Goal: Find specific page/section: Find specific page/section

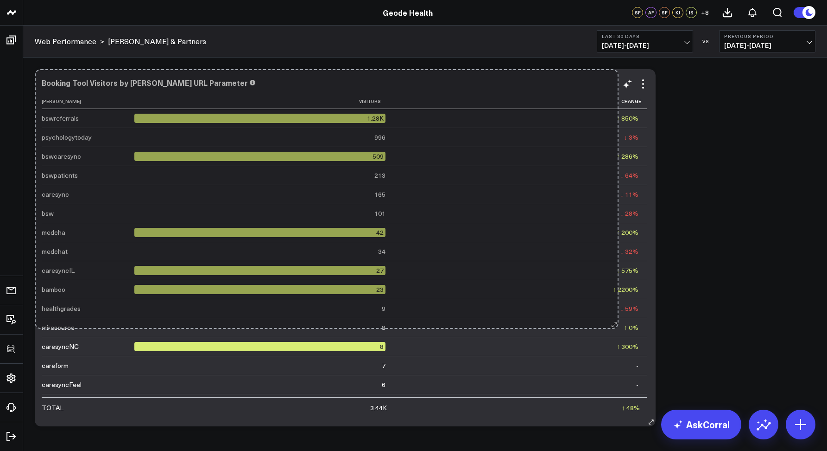
drag, startPoint x: 334, startPoint y: 423, endPoint x: 612, endPoint y: 325, distance: 294.6
click at [612, 325] on div "Booking Tool Visitors by [PERSON_NAME] URL Parameter [PERSON_NAME] Visitors Cha…" at bounding box center [345, 247] width 621 height 357
click at [612, 325] on td "↑ 0% Previous 8" at bounding box center [520, 326] width 253 height 19
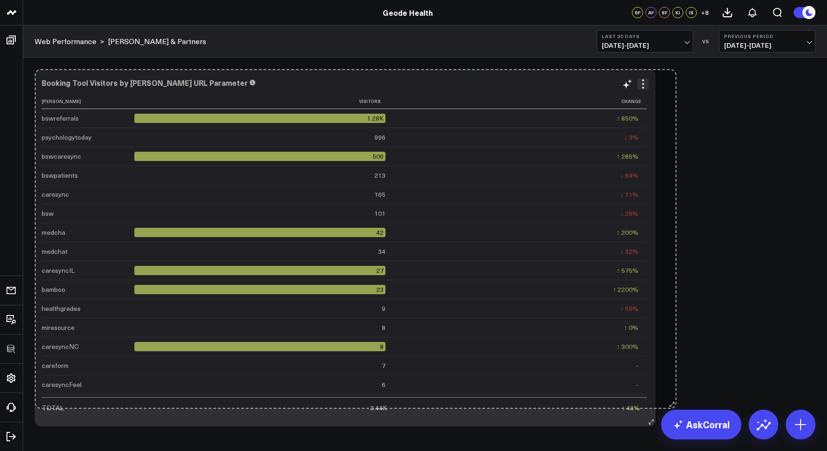
drag, startPoint x: 651, startPoint y: 421, endPoint x: 650, endPoint y: 409, distance: 12.5
click at [650, 409] on div "Booking Tool Visitors by Booker Referral URL Parameter Booker Visitors Change b…" at bounding box center [345, 247] width 621 height 357
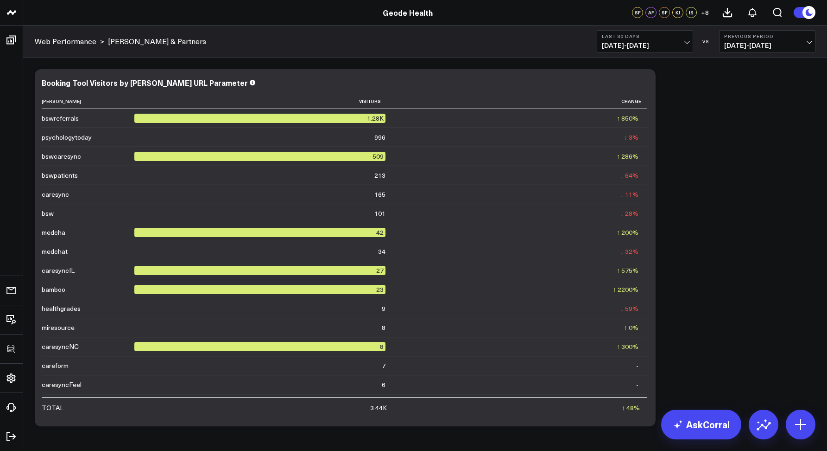
click at [611, 46] on span "09/07/25 - 10/06/25" at bounding box center [645, 45] width 86 height 7
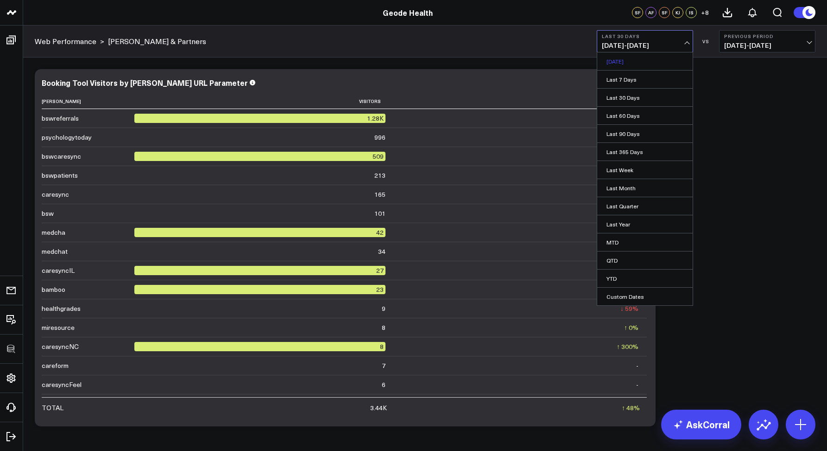
click at [612, 61] on link "Yesterday" at bounding box center [644, 61] width 95 height 18
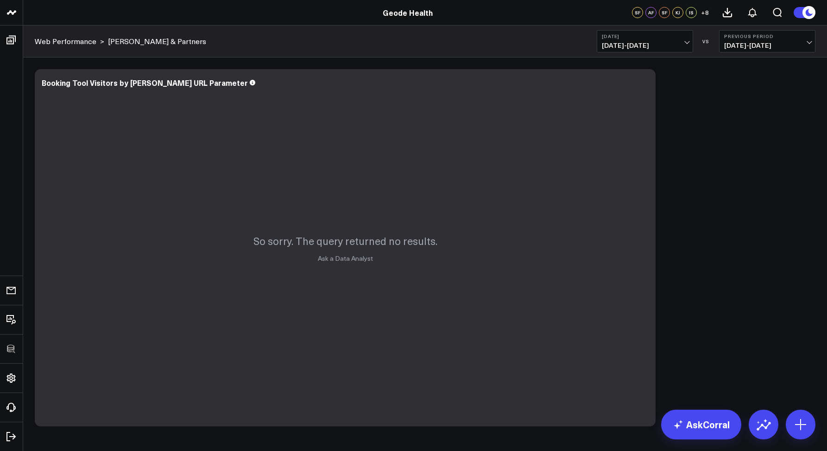
click at [618, 42] on span "10/06/25 - 10/06/25" at bounding box center [645, 45] width 86 height 7
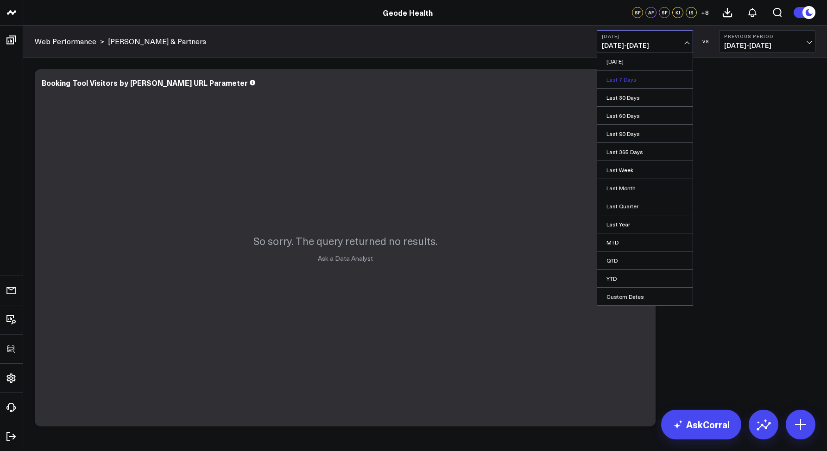
click at [633, 78] on link "Last 7 Days" at bounding box center [644, 79] width 95 height 18
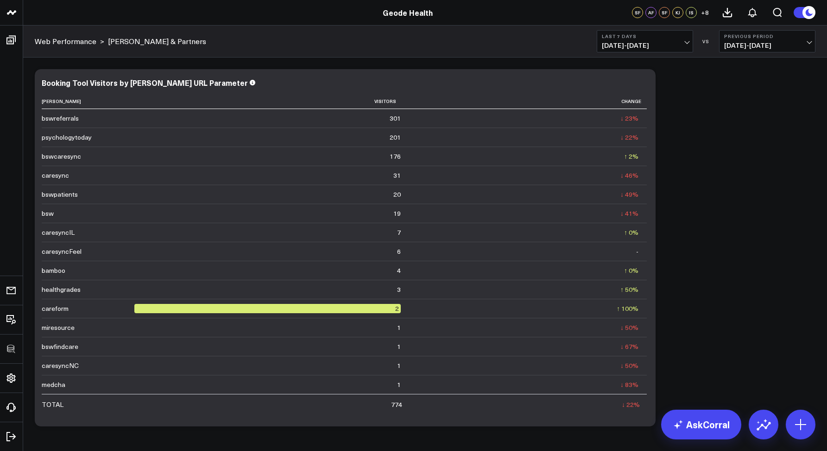
click at [606, 46] on span "09/30/25 - 10/06/25" at bounding box center [645, 45] width 86 height 7
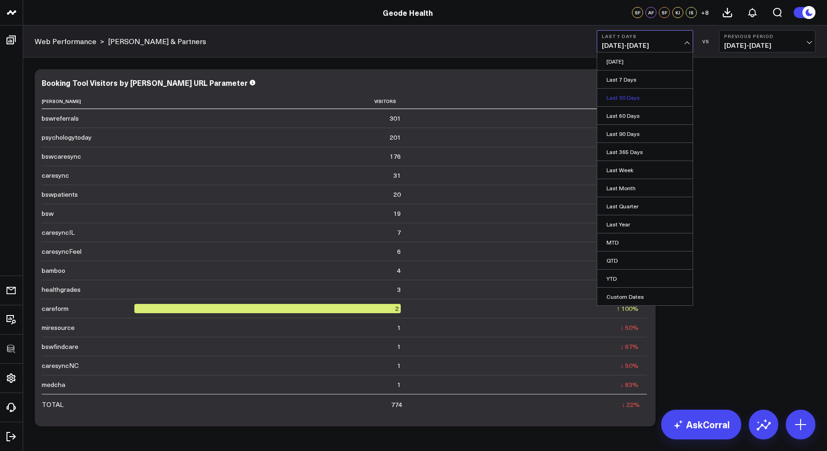
click at [616, 101] on link "Last 30 Days" at bounding box center [644, 98] width 95 height 18
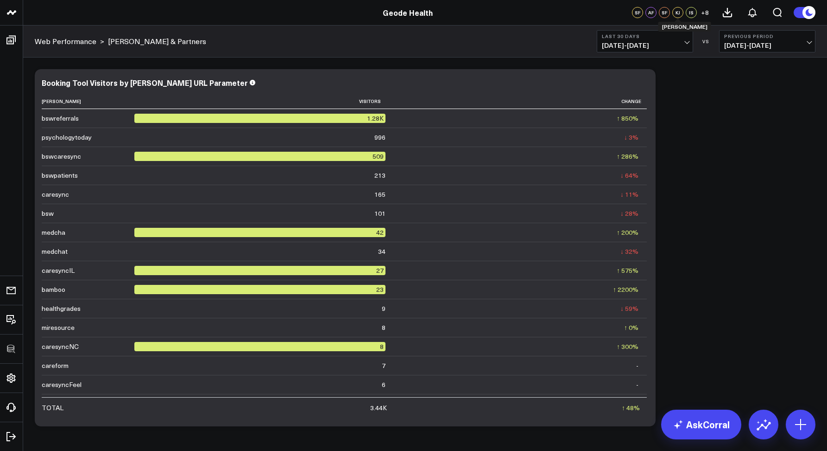
click at [667, 14] on div "SF" at bounding box center [664, 12] width 11 height 11
click at [707, 12] on span "+ 8" at bounding box center [705, 12] width 8 height 6
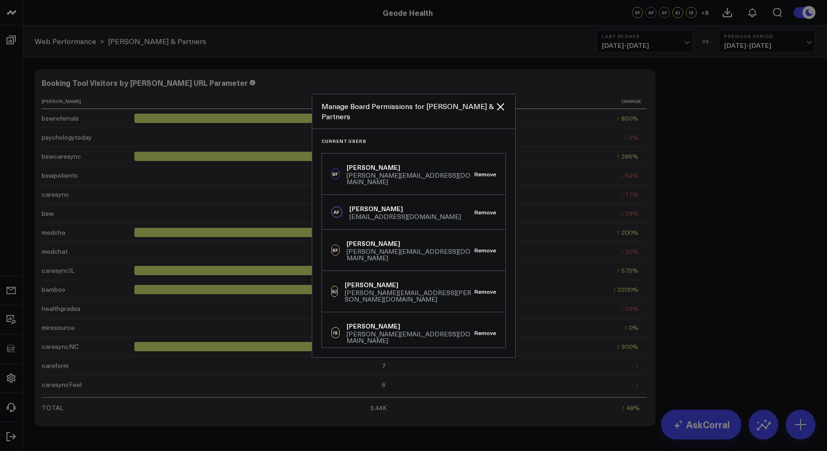
scroll to position [264, 0]
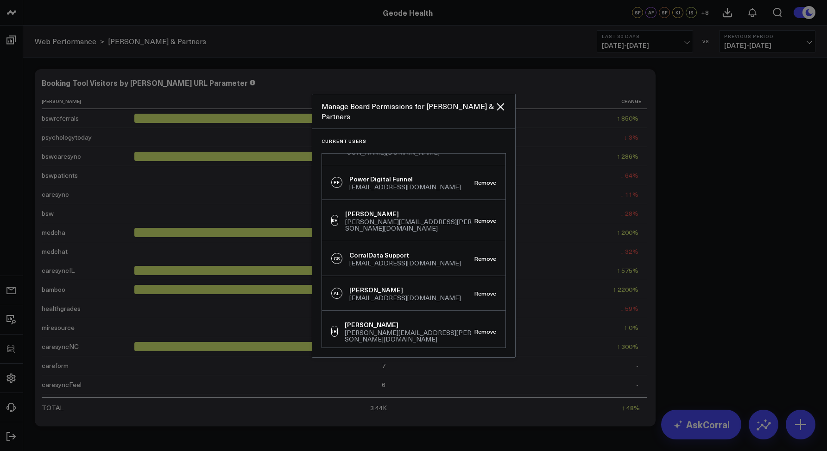
click at [553, 27] on div at bounding box center [413, 225] width 827 height 451
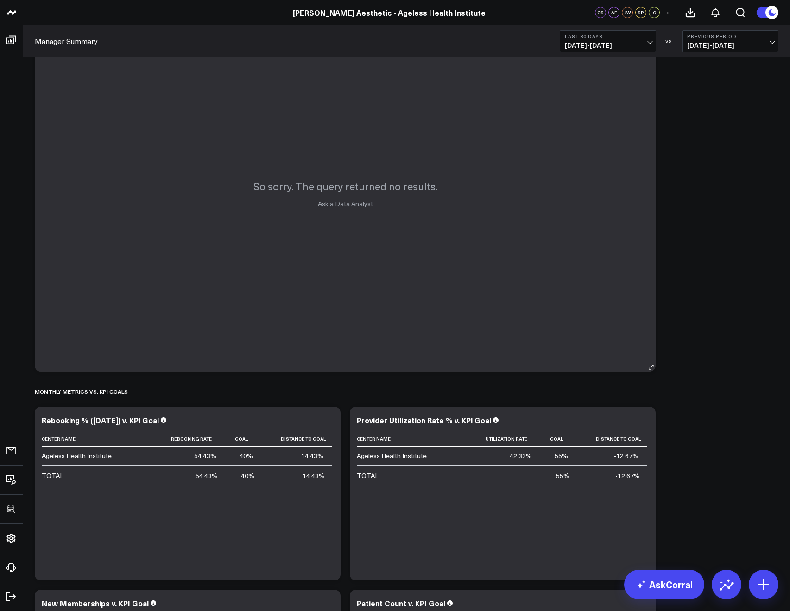
scroll to position [2082, 0]
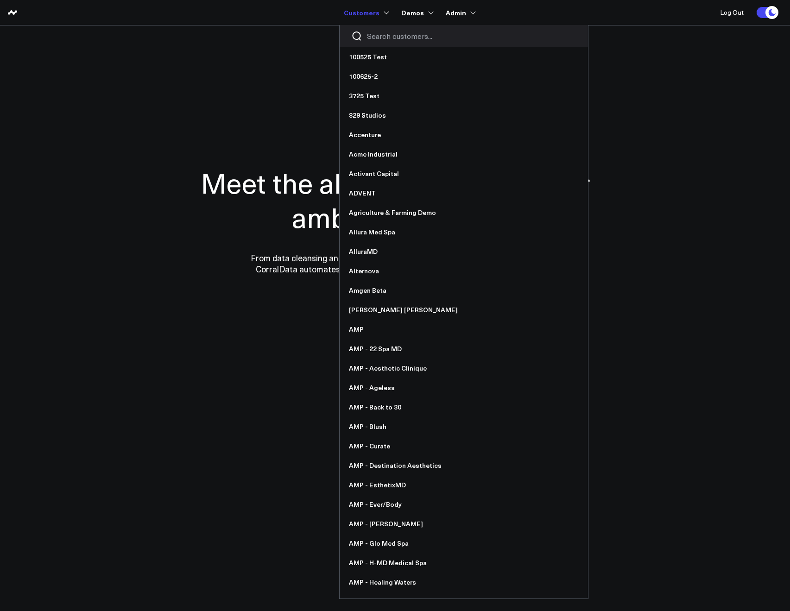
click at [374, 36] on input "Search customers input" at bounding box center [471, 36] width 209 height 10
type input "s"
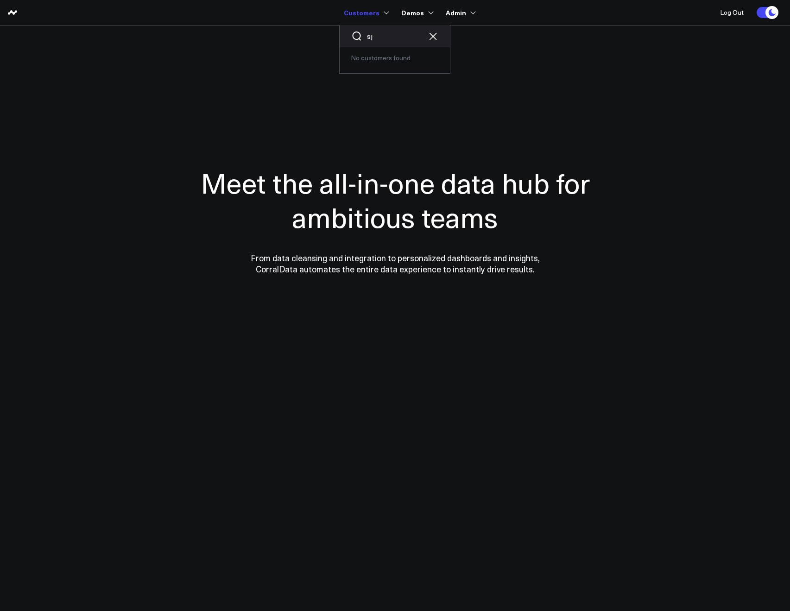
click at [399, 32] on input "sj" at bounding box center [395, 36] width 56 height 10
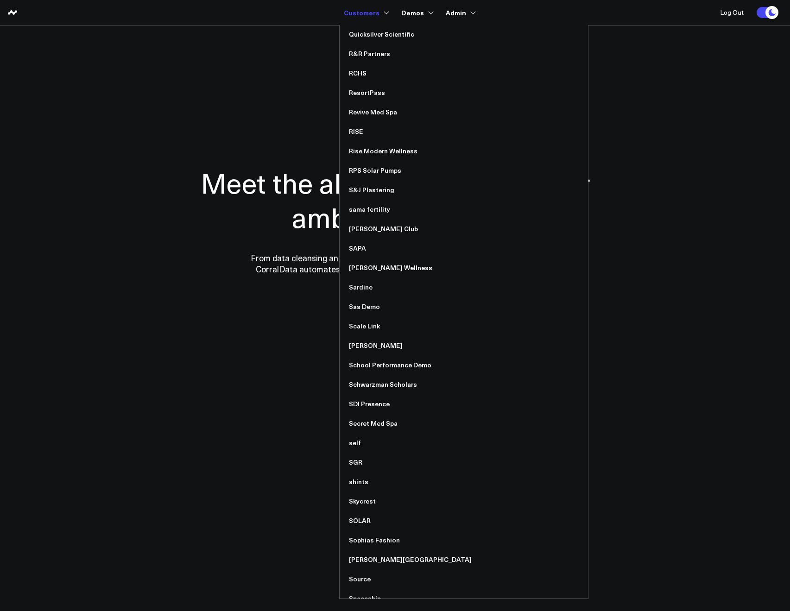
scroll to position [3108, 0]
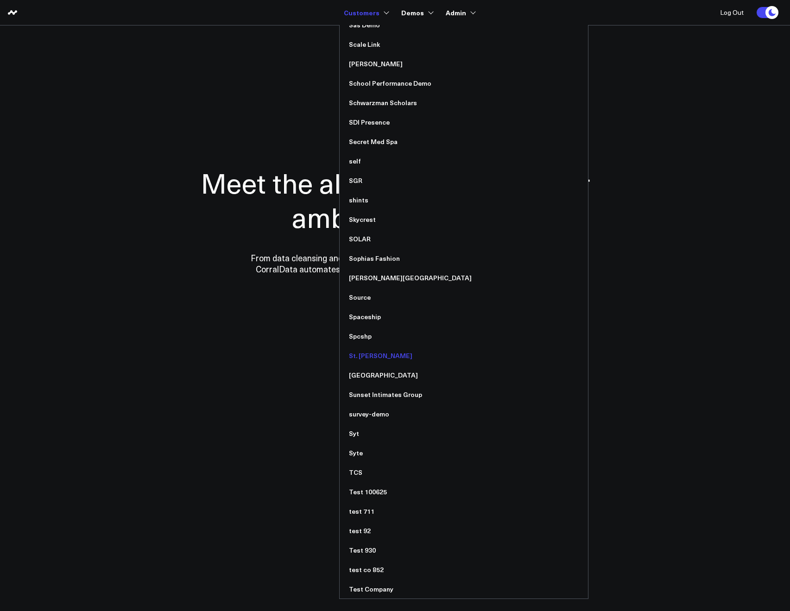
click at [359, 359] on link "St. [PERSON_NAME]" at bounding box center [464, 355] width 248 height 19
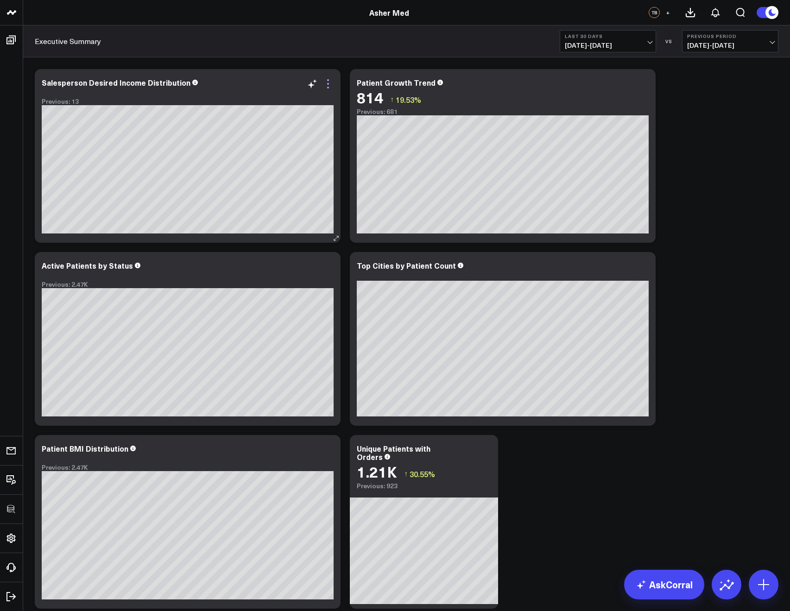
click at [328, 87] on icon at bounding box center [328, 88] width 2 height 2
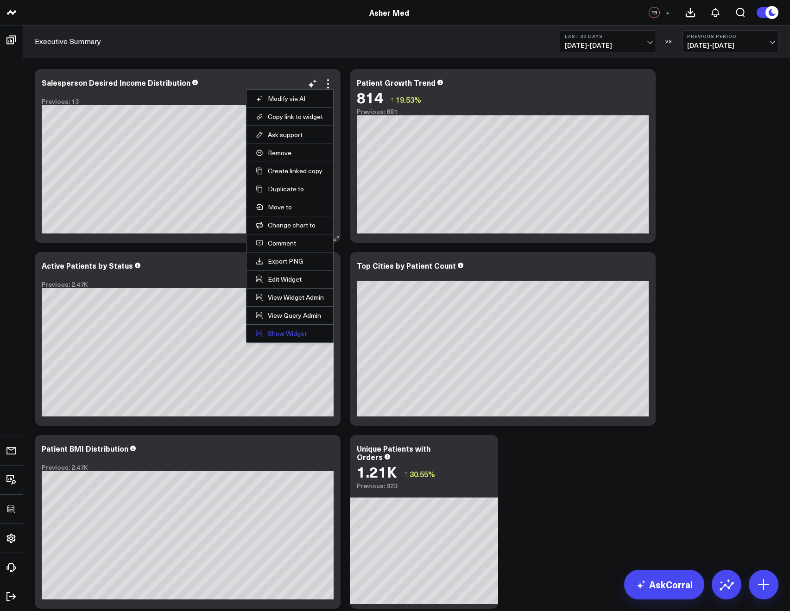
click at [284, 331] on link "Show Widget" at bounding box center [290, 334] width 68 height 8
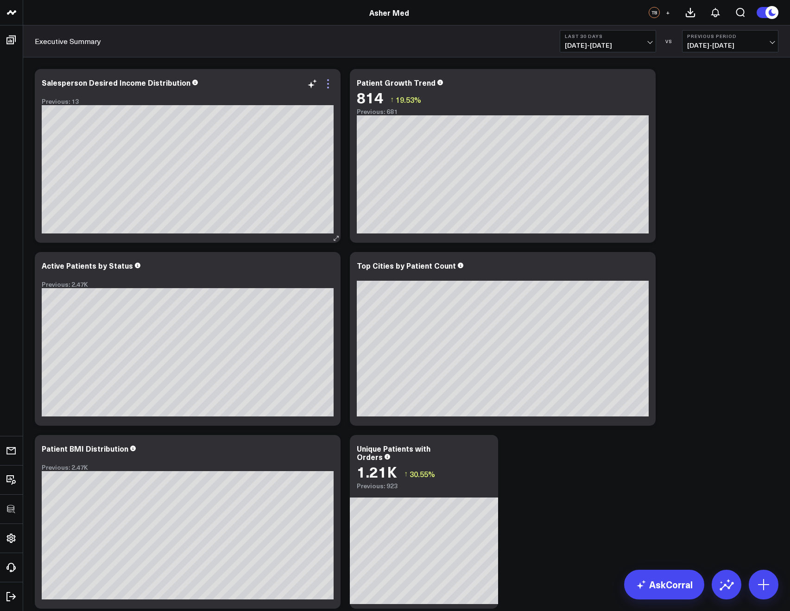
click at [324, 87] on icon at bounding box center [328, 83] width 11 height 11
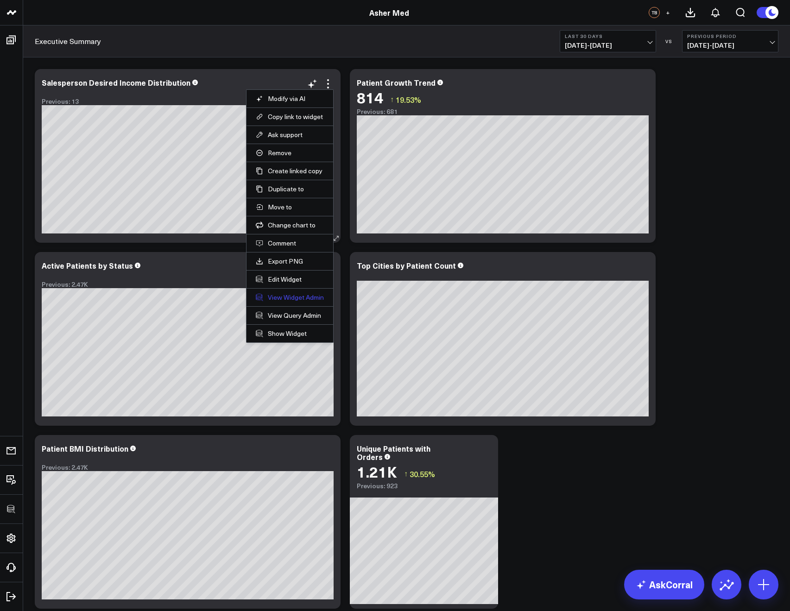
click at [286, 298] on link "View Widget Admin" at bounding box center [290, 297] width 68 height 8
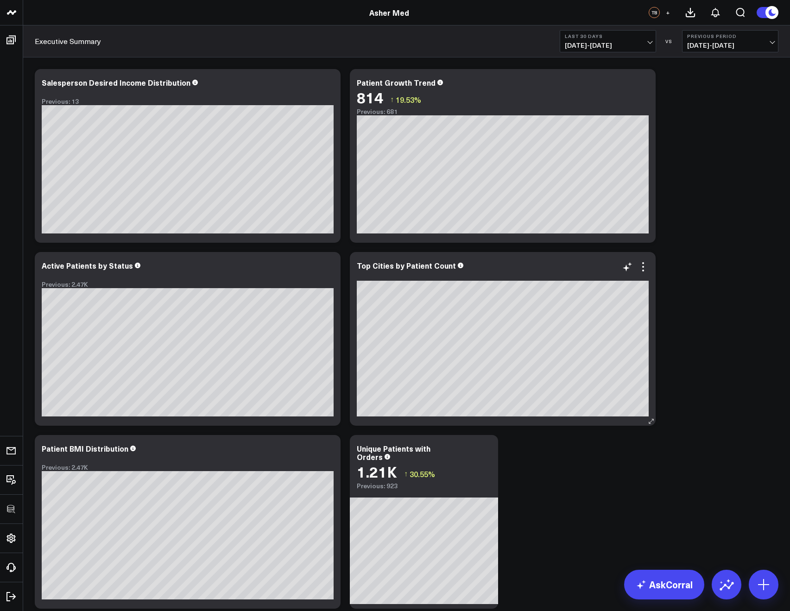
scroll to position [58, 0]
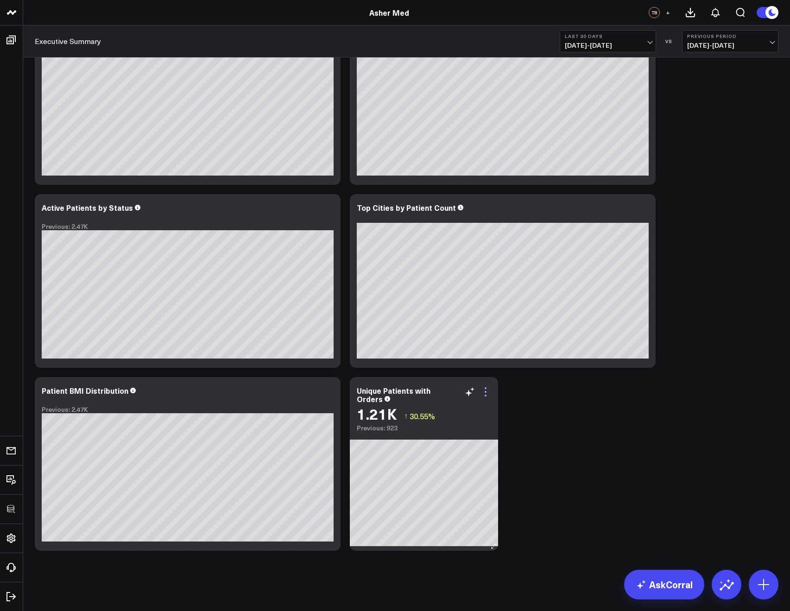
click at [480, 392] on icon at bounding box center [485, 392] width 11 height 11
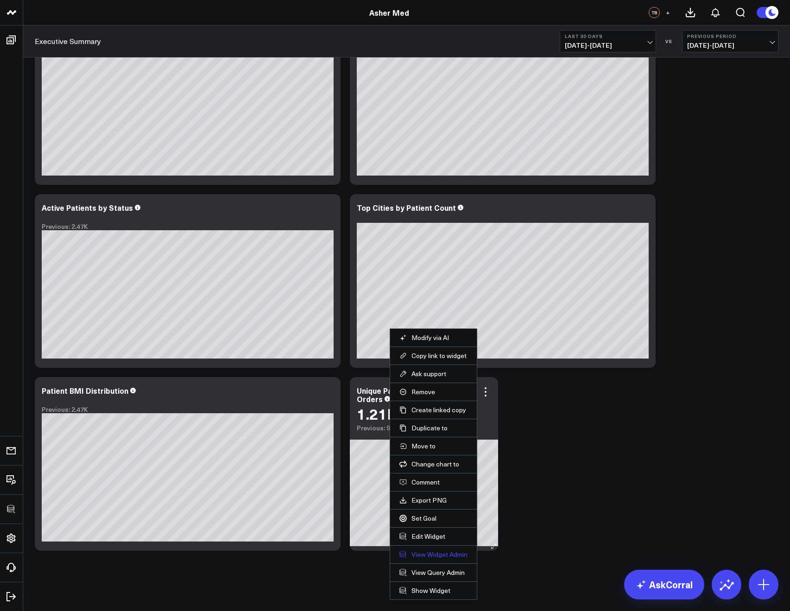
click at [423, 554] on link "View Widget Admin" at bounding box center [434, 555] width 68 height 8
